Goal: Task Accomplishment & Management: Use online tool/utility

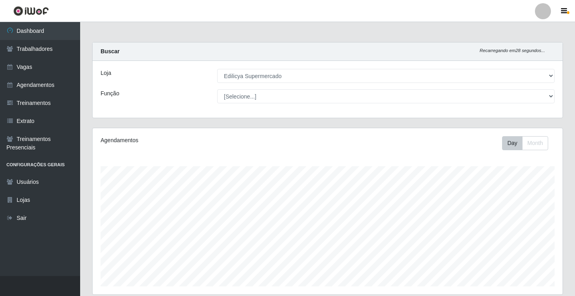
select select "460"
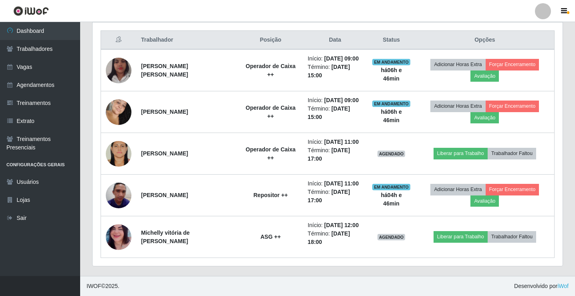
scroll to position [166, 470]
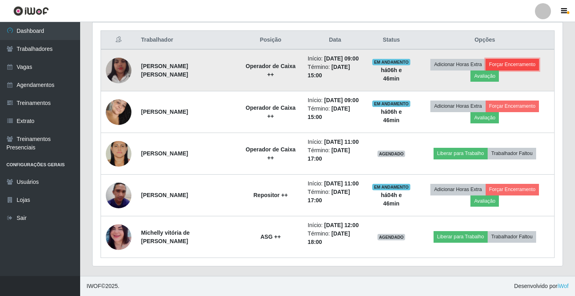
click at [496, 66] on button "Forçar Encerramento" at bounding box center [513, 64] width 54 height 11
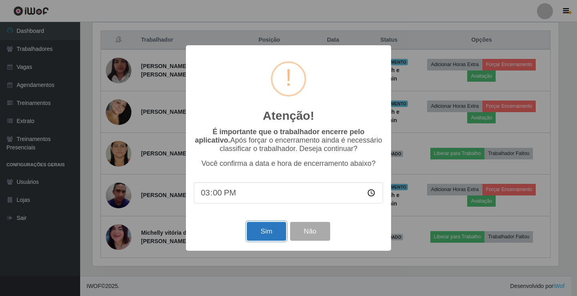
click at [255, 231] on button "Sim" at bounding box center [266, 231] width 39 height 19
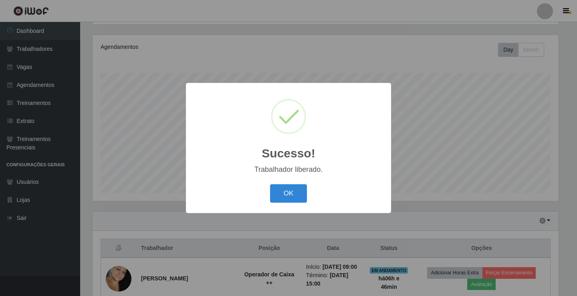
click at [290, 183] on div "OK Cancel" at bounding box center [288, 193] width 189 height 23
click at [288, 189] on button "OK" at bounding box center [288, 193] width 37 height 19
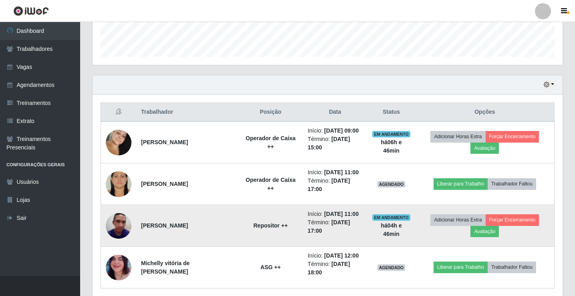
scroll to position [254, 0]
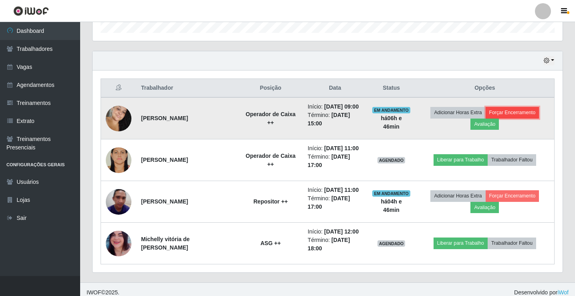
click at [506, 111] on button "Forçar Encerramento" at bounding box center [513, 112] width 54 height 11
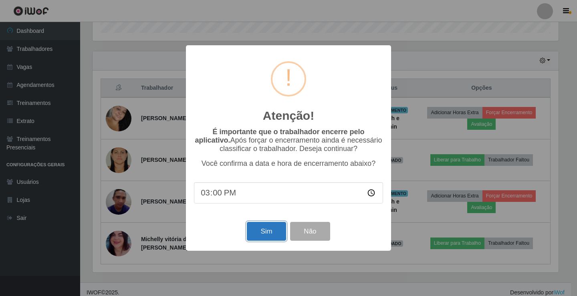
click at [258, 232] on button "Sim" at bounding box center [266, 231] width 39 height 19
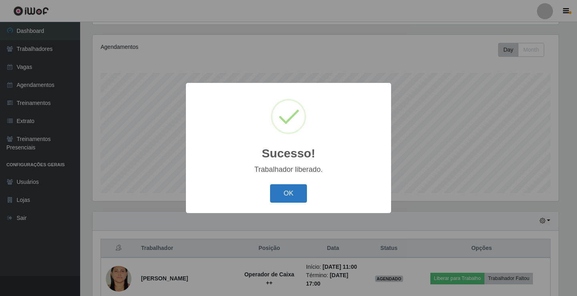
click at [298, 187] on button "OK" at bounding box center [288, 193] width 37 height 19
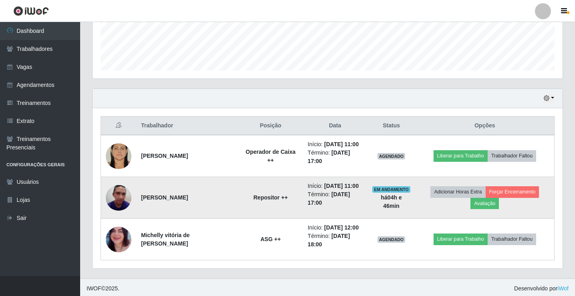
scroll to position [218, 0]
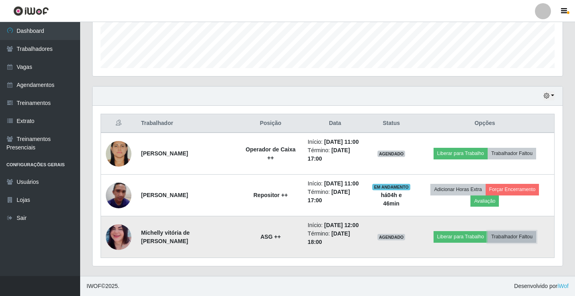
click at [520, 237] on button "Trabalhador Faltou" at bounding box center [512, 236] width 48 height 11
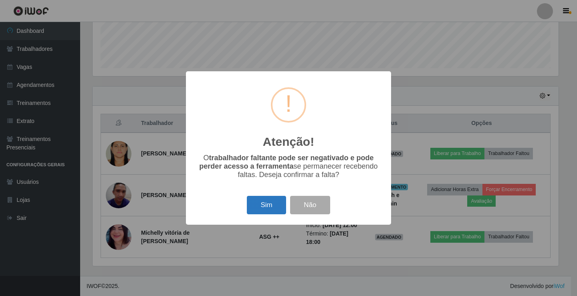
click at [254, 212] on button "Sim" at bounding box center [266, 205] width 39 height 19
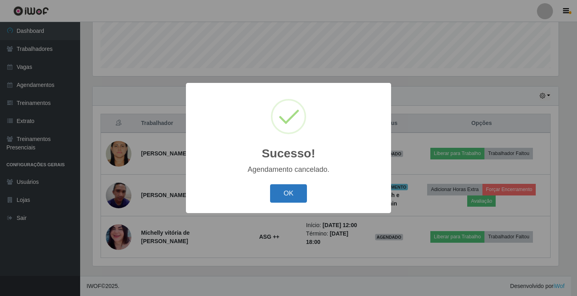
click at [292, 194] on button "OK" at bounding box center [288, 193] width 37 height 19
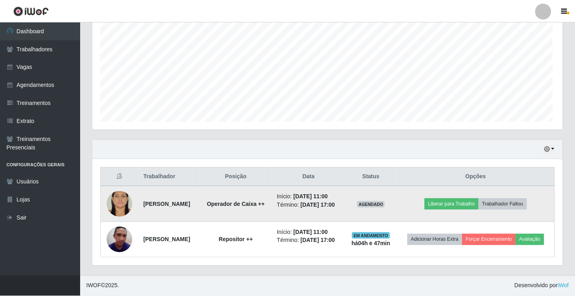
scroll to position [0, 0]
